Goal: Transaction & Acquisition: Purchase product/service

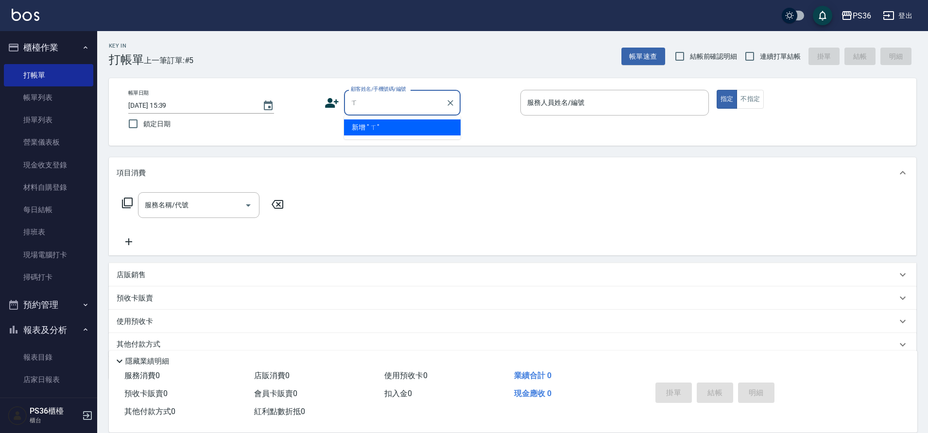
click at [371, 103] on input "ㄒ" at bounding box center [394, 102] width 93 height 17
click at [390, 126] on li "[PERSON_NAME]/0927635735/" at bounding box center [402, 128] width 117 height 16
type input "[PERSON_NAME]/0927635735/"
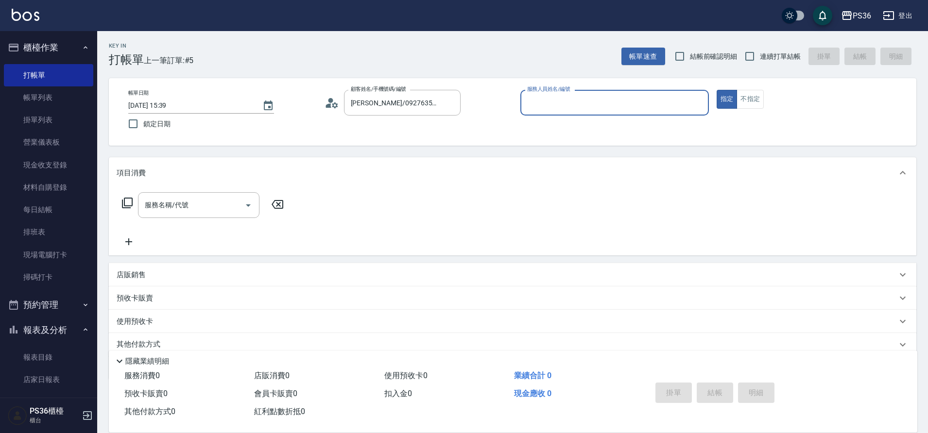
type input "小布-9"
click at [746, 92] on button "不指定" at bounding box center [749, 99] width 27 height 19
click at [128, 203] on icon at bounding box center [127, 203] width 12 height 12
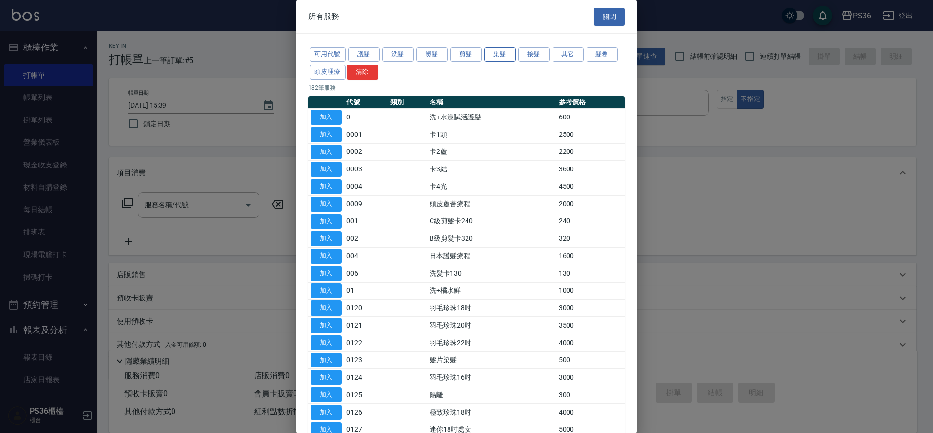
click at [499, 57] on button "染髮" at bounding box center [499, 54] width 31 height 15
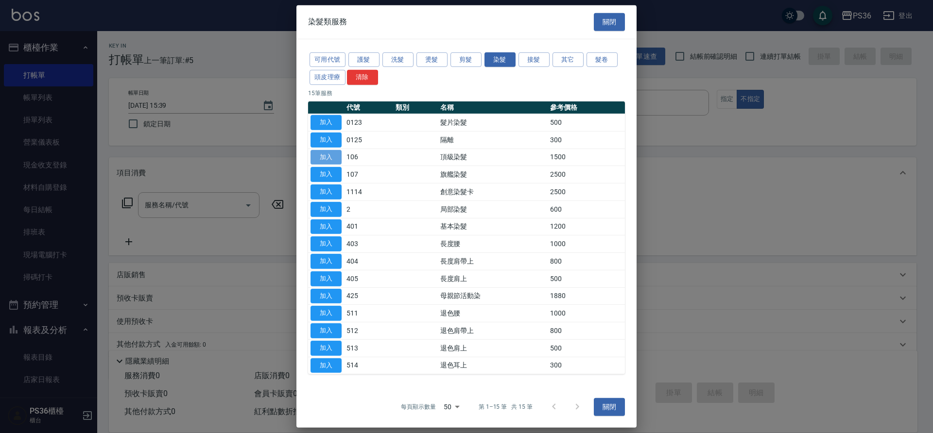
click at [334, 155] on button "加入" at bounding box center [325, 157] width 31 height 15
type input "頂級染髮(106)"
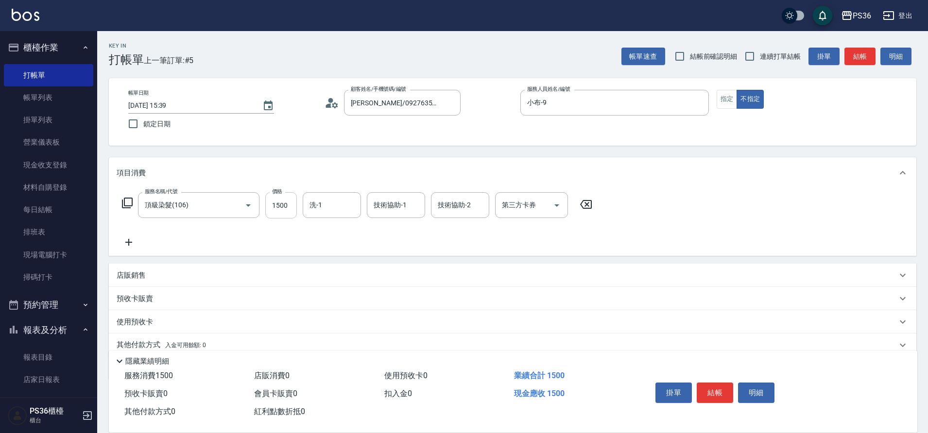
click at [281, 211] on input "1500" at bounding box center [281, 205] width 32 height 26
type input "2300"
type input "[PERSON_NAME]-22"
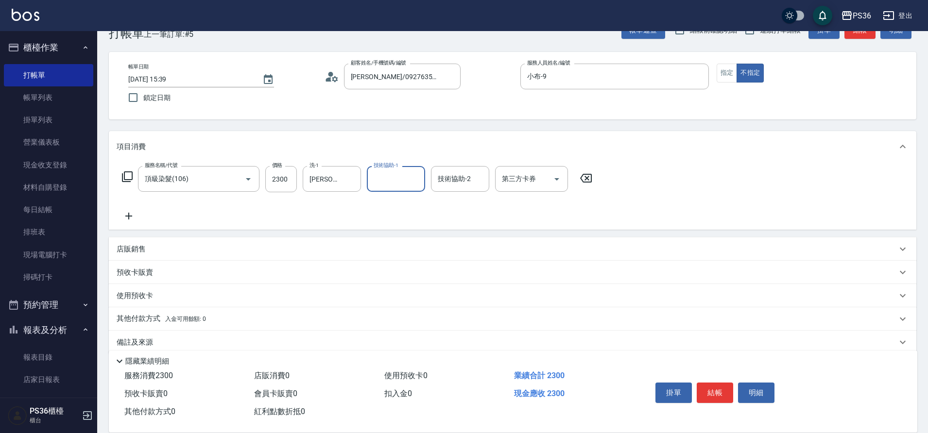
scroll to position [40, 0]
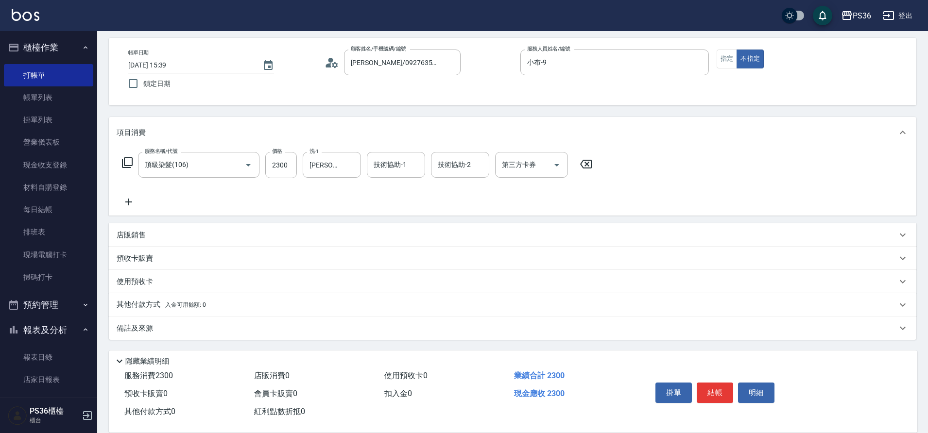
click at [141, 302] on p "其他付款方式 入金可用餘額: 0" at bounding box center [161, 305] width 89 height 11
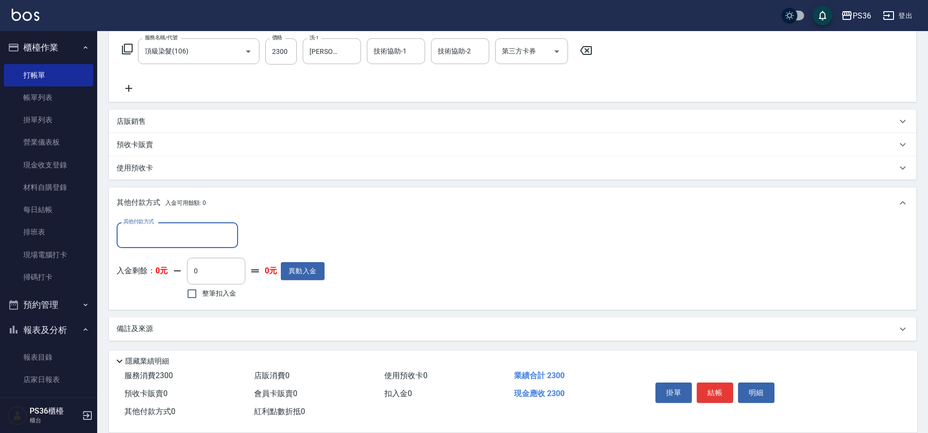
scroll to position [155, 0]
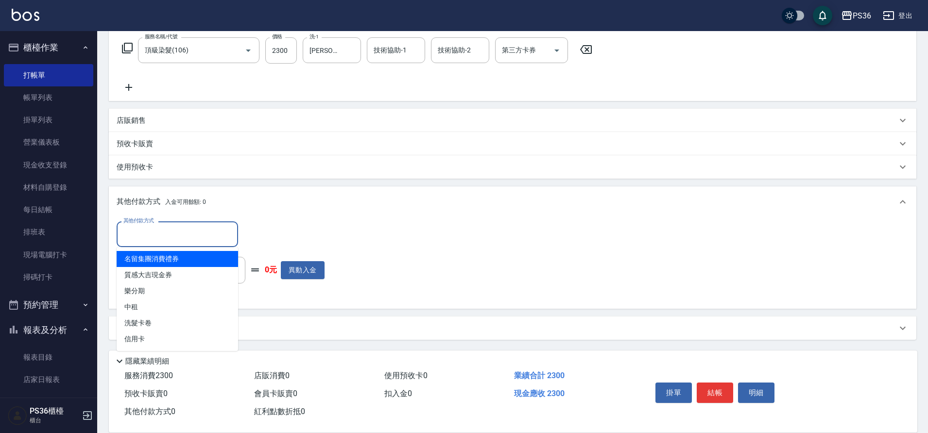
click at [171, 242] on input "其他付款方式" at bounding box center [177, 234] width 113 height 17
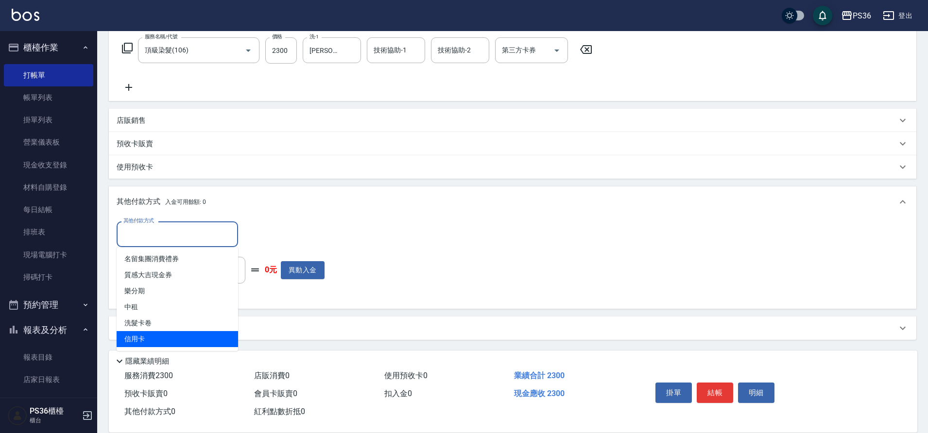
click at [145, 332] on span "信用卡" at bounding box center [177, 339] width 121 height 16
type input "信用卡"
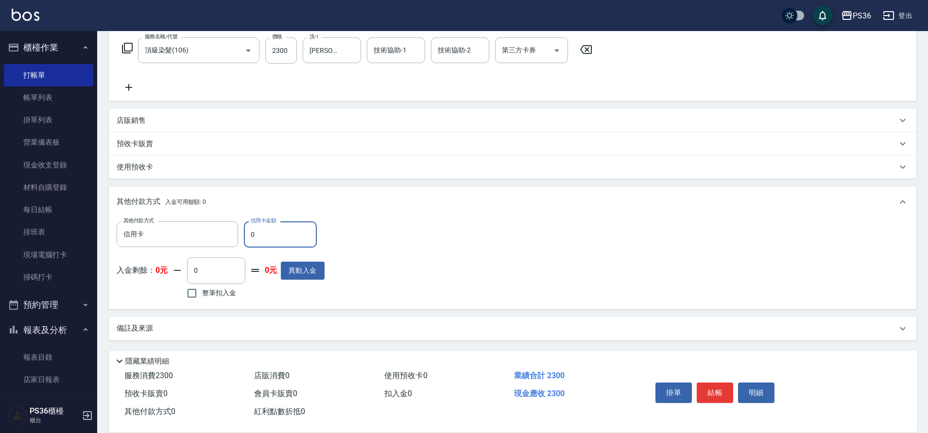
click at [287, 246] on input "0" at bounding box center [280, 235] width 73 height 26
type input "2300"
click at [710, 384] on button "結帳" at bounding box center [715, 393] width 36 height 20
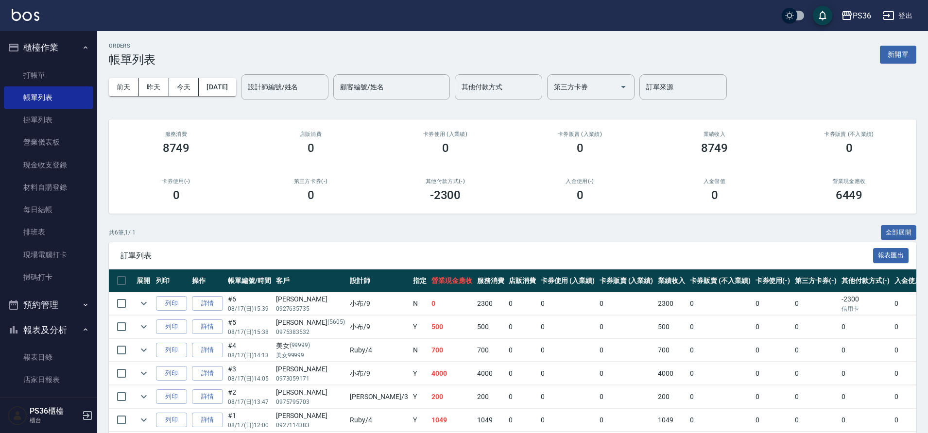
drag, startPoint x: 0, startPoint y: 260, endPoint x: 165, endPoint y: 221, distance: 169.3
click at [165, 221] on div "ORDERS 帳單列表 新開單 [DATE] [DATE] [DATE] [DATE] 設計師編號/姓名 設計師編號/姓名 顧客編號/姓名 顧客編號/姓名 其…" at bounding box center [512, 250] width 831 height 439
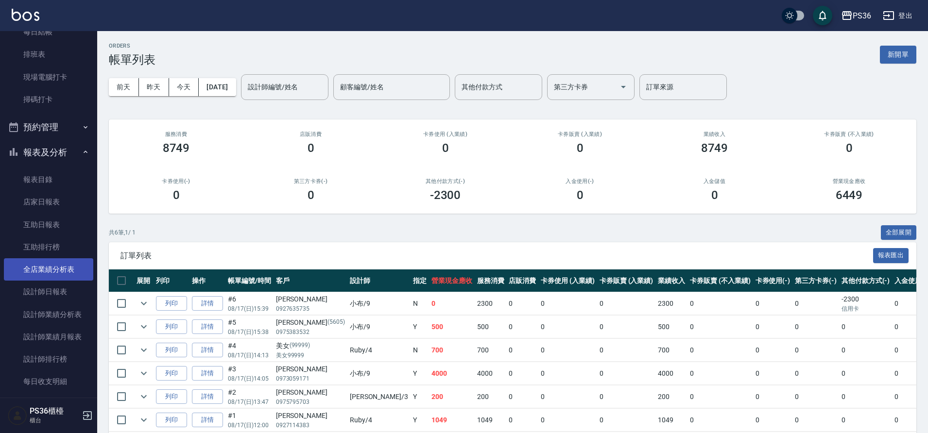
scroll to position [194, 0]
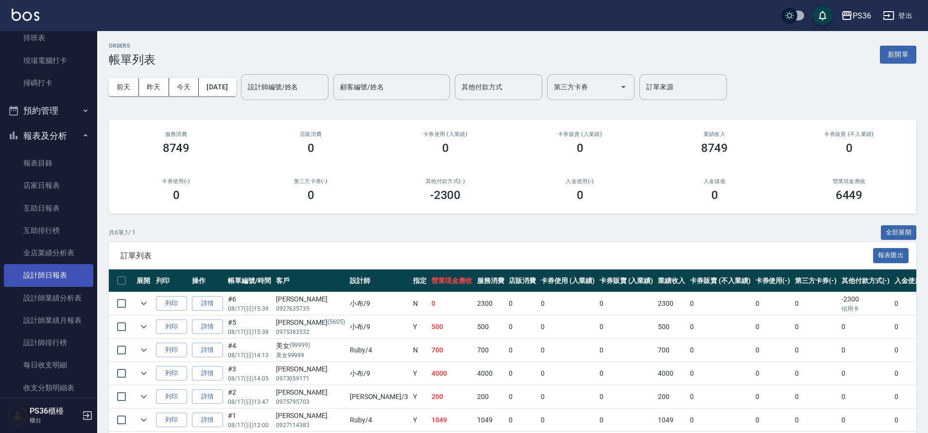
click at [62, 274] on link "設計師日報表" at bounding box center [48, 275] width 89 height 22
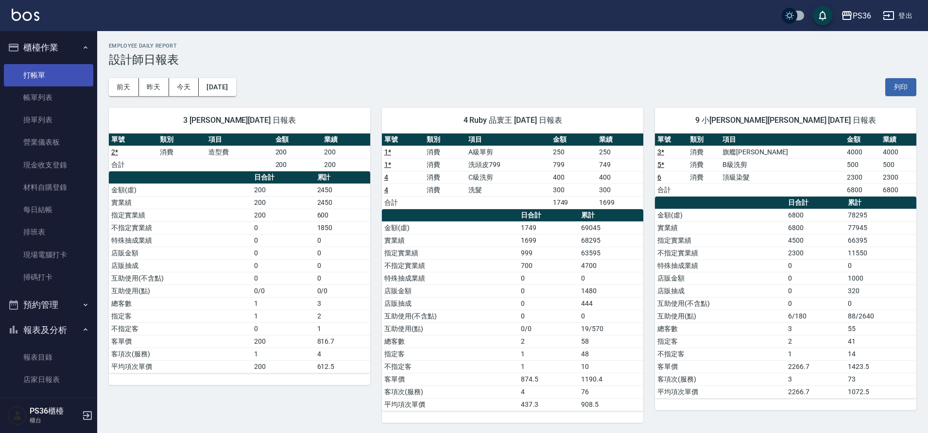
click at [47, 74] on link "打帳單" at bounding box center [48, 75] width 89 height 22
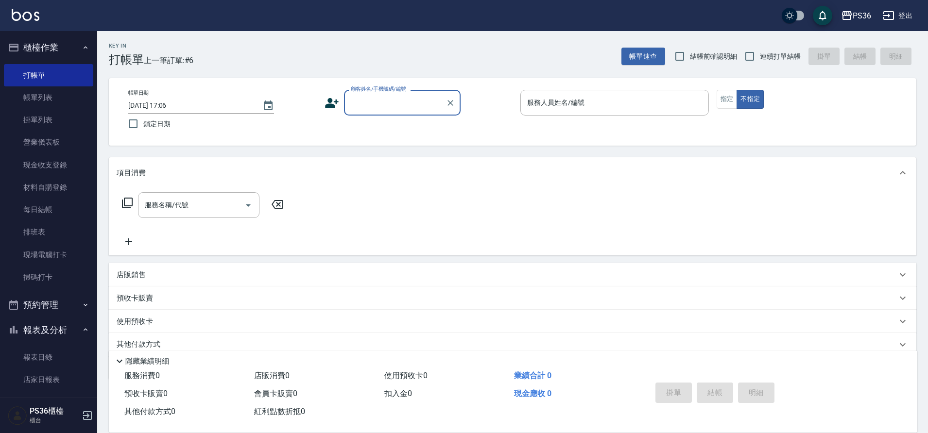
click at [405, 94] on div "顧客姓名/手機號碼/編號" at bounding box center [402, 103] width 117 height 26
click at [378, 124] on li "[PERSON_NAME]/0919883477/" at bounding box center [402, 128] width 117 height 16
type input "[PERSON_NAME]/0919883477/"
type input "小布-9"
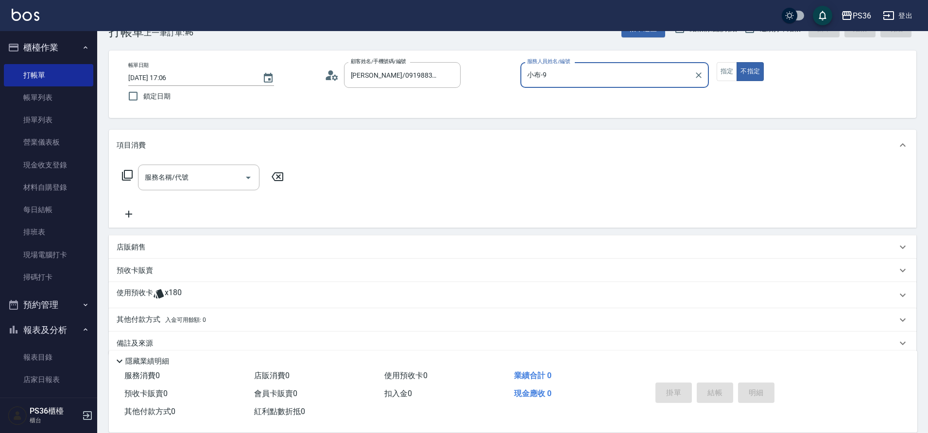
scroll to position [43, 0]
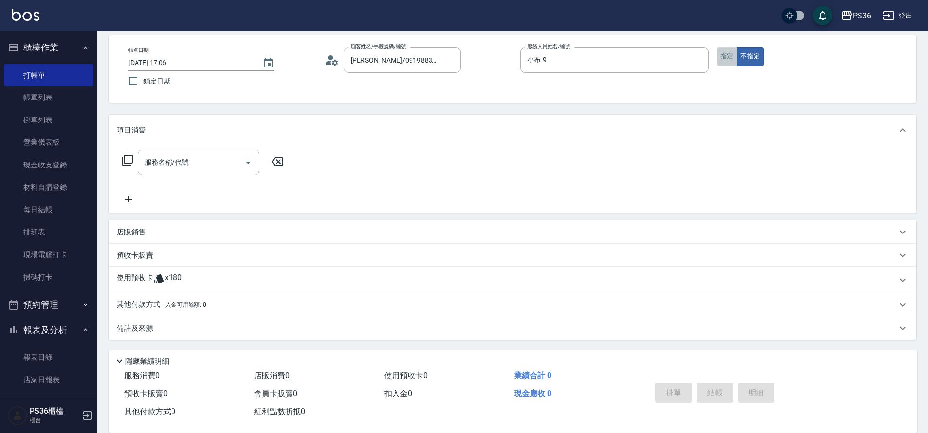
click at [728, 54] on button "指定" at bounding box center [727, 56] width 21 height 19
click at [185, 160] on input "服務名稱/代號" at bounding box center [191, 162] width 98 height 17
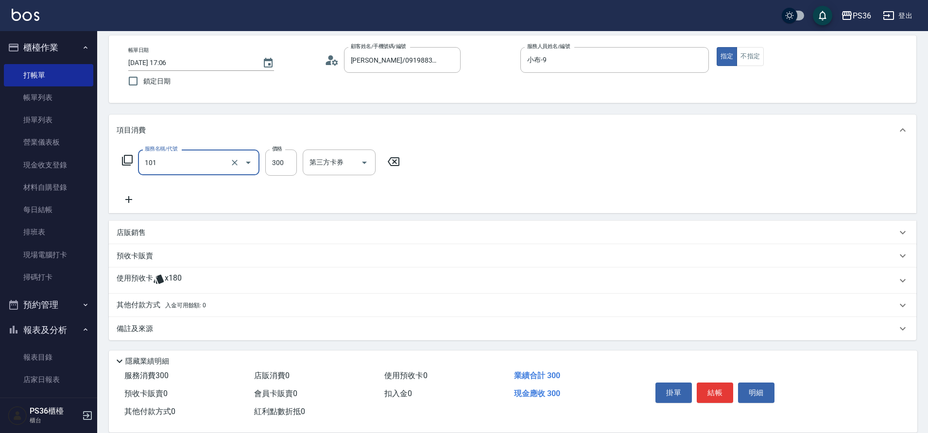
type input "洗髮(101)"
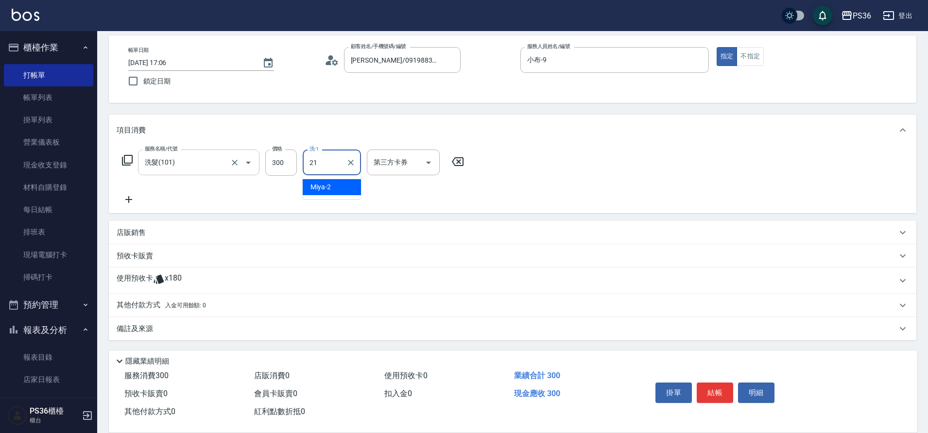
type input "酪梨-21"
click at [720, 389] on button "結帳" at bounding box center [715, 393] width 36 height 20
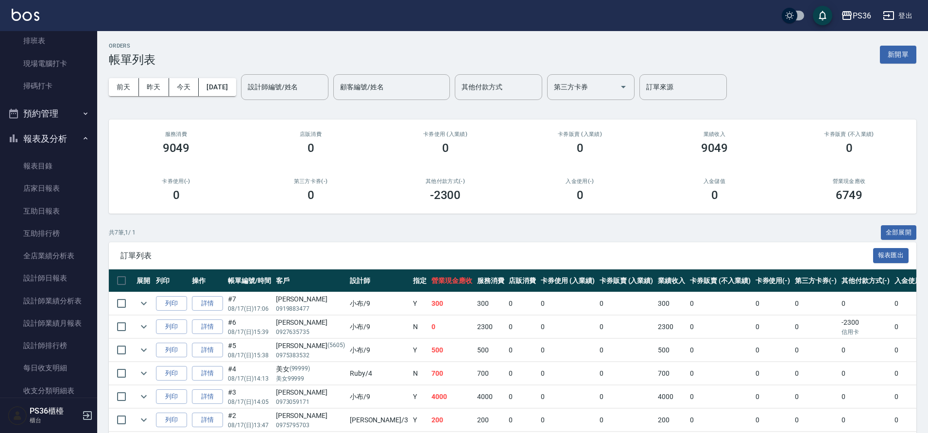
scroll to position [194, 0]
click at [48, 270] on link "設計師日報表" at bounding box center [48, 275] width 89 height 22
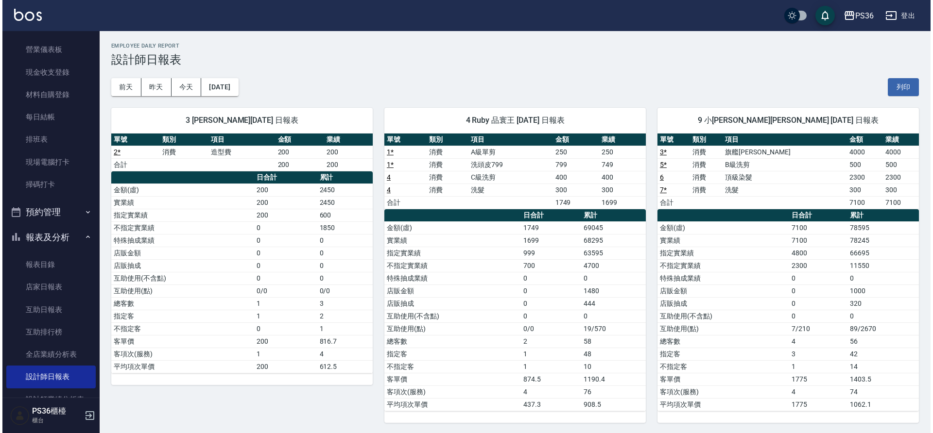
scroll to position [97, 0]
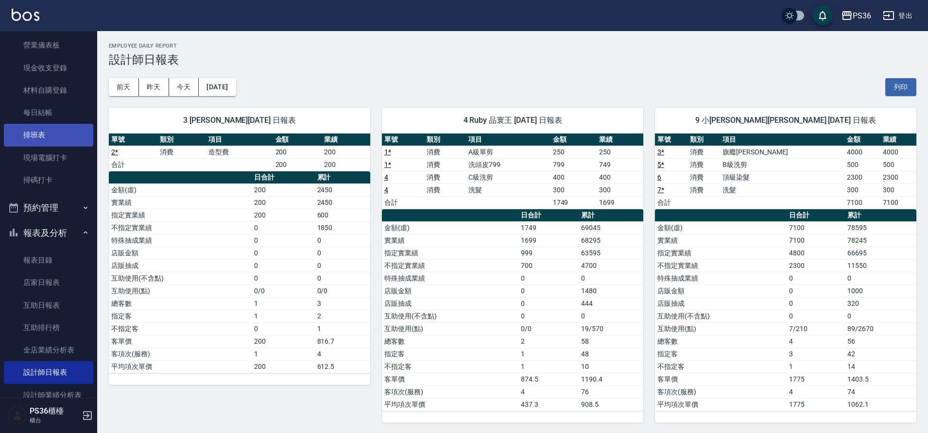
click at [58, 137] on link "排班表" at bounding box center [48, 135] width 89 height 22
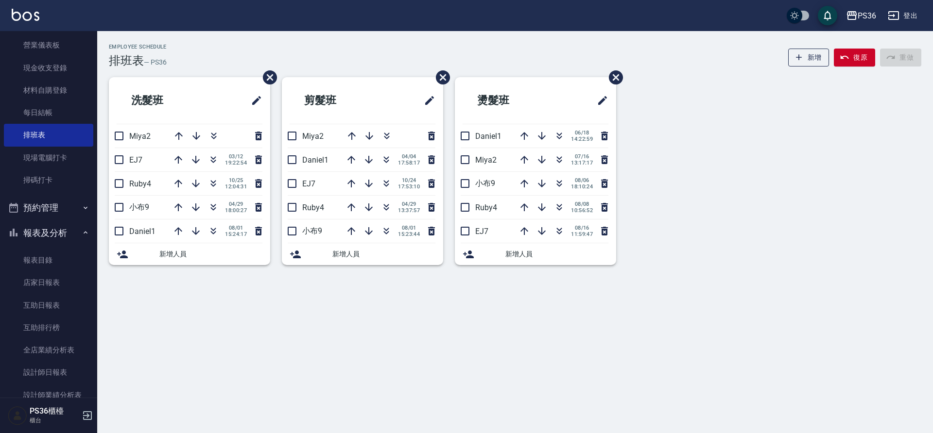
click at [643, 168] on div "洗髮班 Miya2 EJ7 [DATE] 19:22:54 Ruby4 [DATE] 12:04:31 小布9 [DATE] 18:00:27 Daniel1…" at bounding box center [509, 177] width 824 height 200
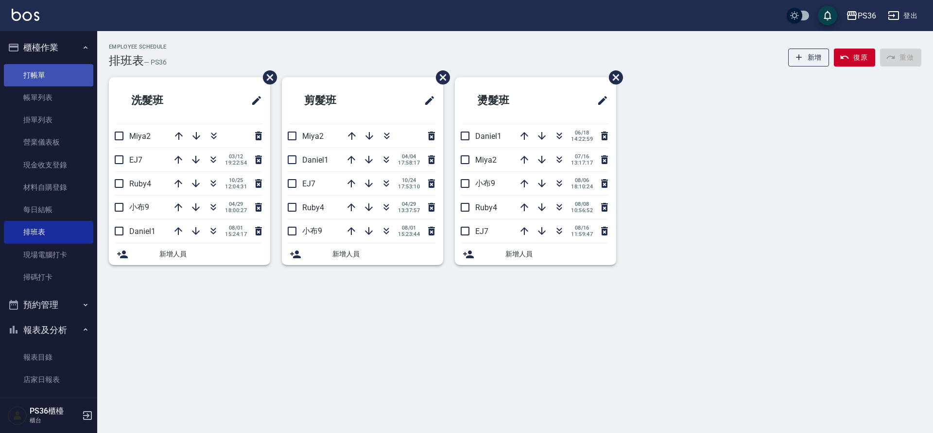
click at [55, 72] on link "打帳單" at bounding box center [48, 75] width 89 height 22
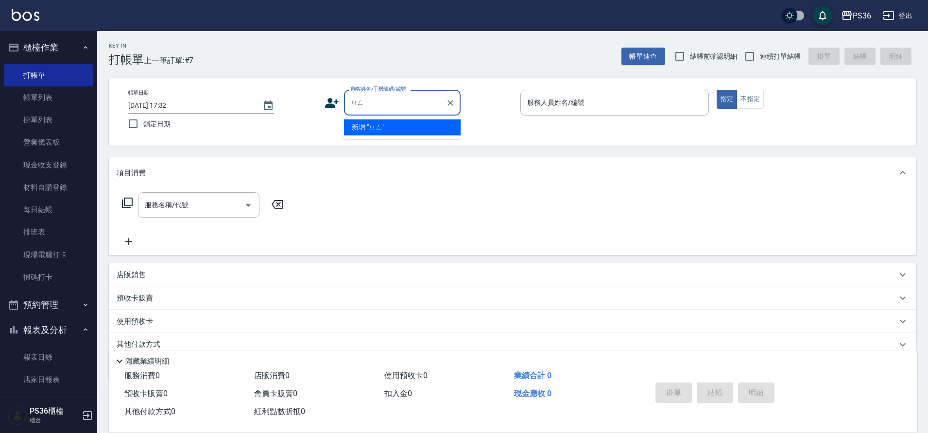
type input "正"
click at [403, 132] on li "[PERSON_NAME]/[PERSON_NAME]8495/8495" at bounding box center [402, 128] width 117 height 16
type input "[PERSON_NAME]/[PERSON_NAME]8495/8495"
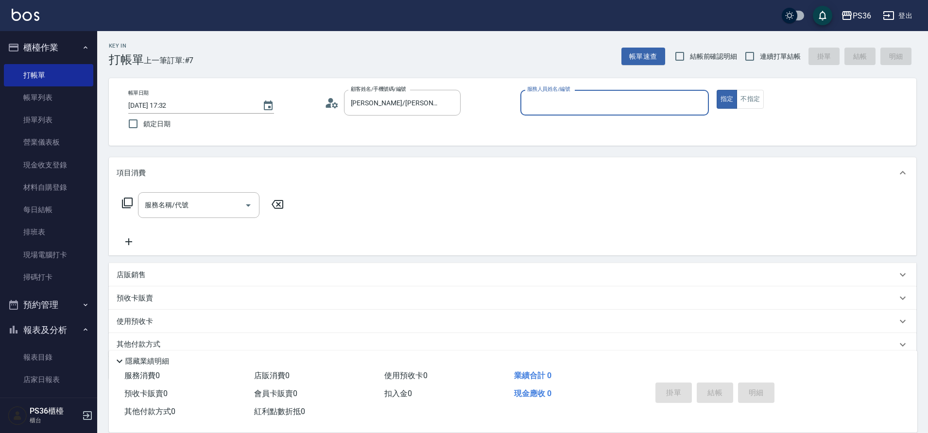
type input "Ruby-4"
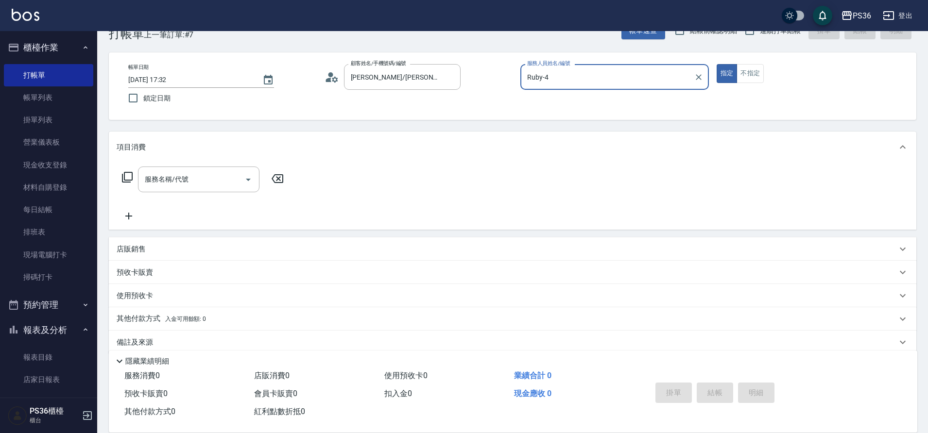
scroll to position [40, 0]
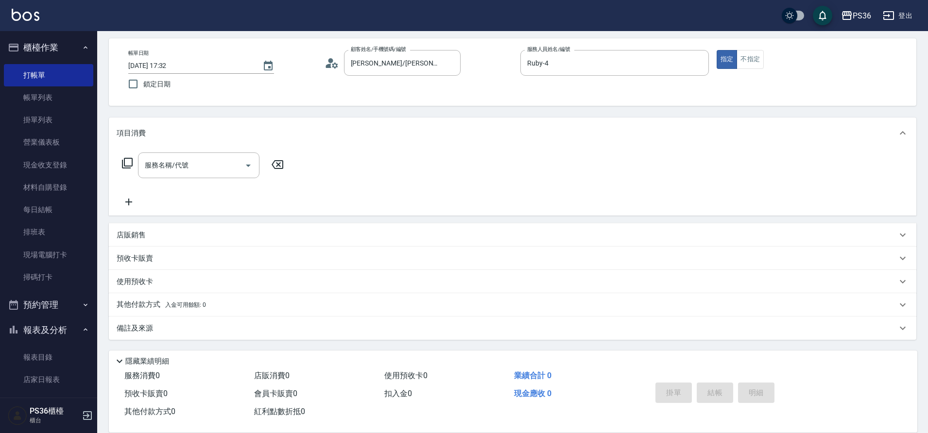
click at [151, 236] on div "店販銷售" at bounding box center [507, 235] width 780 height 10
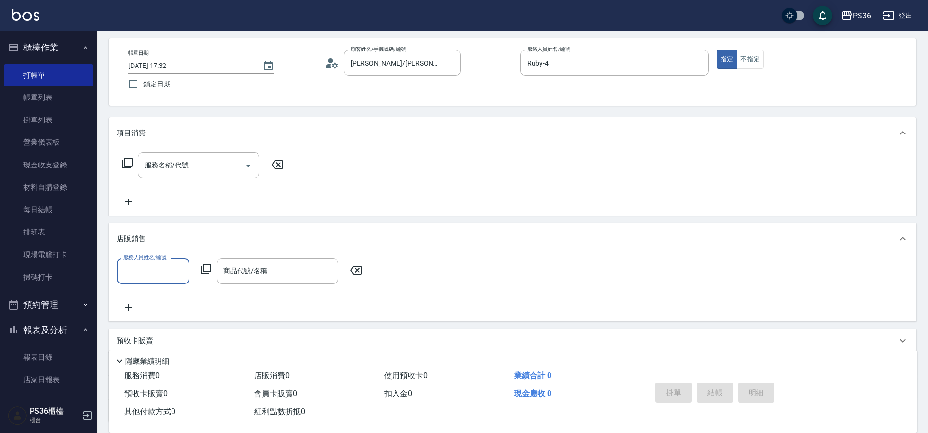
scroll to position [2, 0]
type input "Ruby-4"
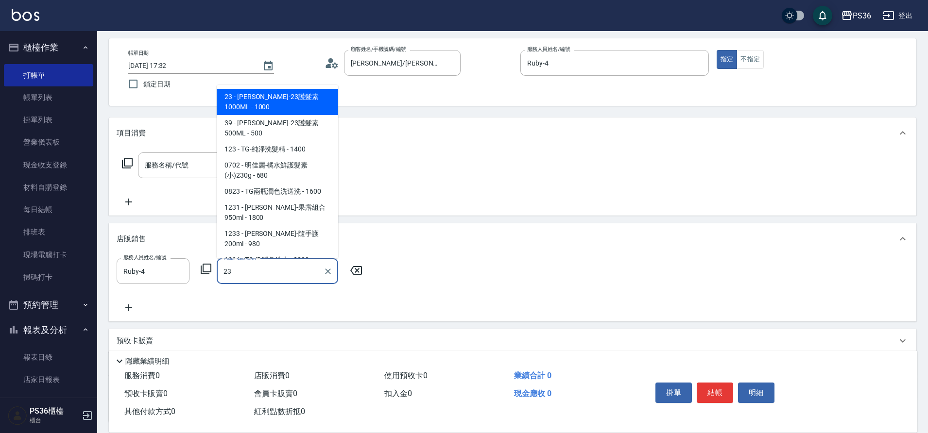
click at [296, 104] on span "23 - [PERSON_NAME]-23護髮素1000ML - 1000" at bounding box center [277, 102] width 121 height 26
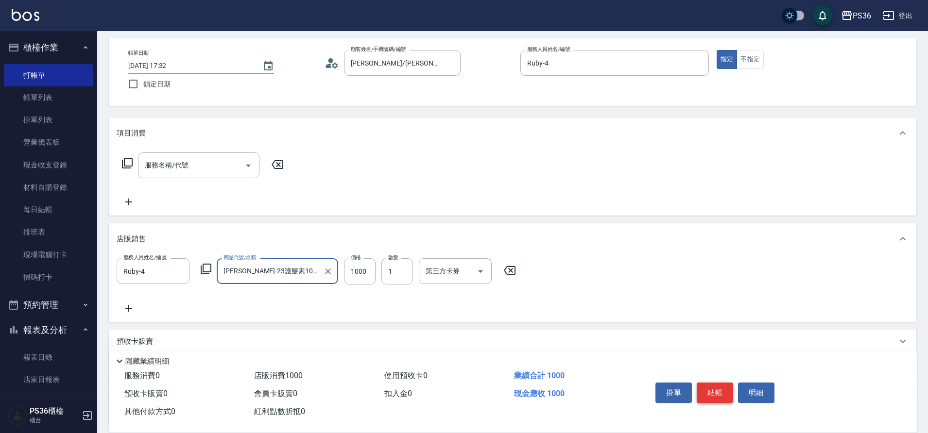
type input "[PERSON_NAME]-23護髮素1000ML"
click at [707, 387] on button "結帳" at bounding box center [715, 393] width 36 height 20
